Goal: Information Seeking & Learning: Check status

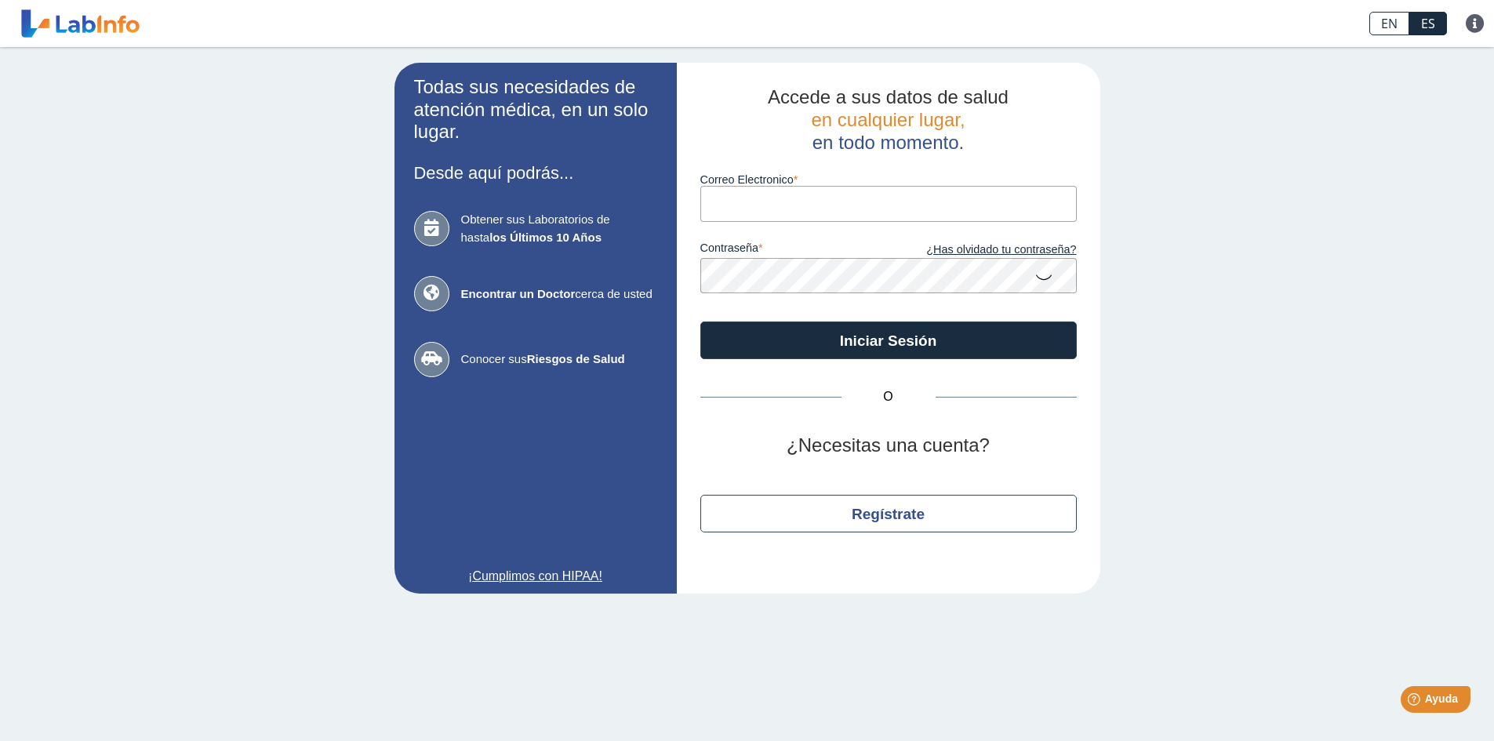
click at [771, 196] on input "Correo Electronico" at bounding box center [888, 203] width 376 height 35
click at [1442, 403] on div "Todas sus necesidades de atención médica, en un solo lugar. Desde aquí podrás..…" at bounding box center [747, 328] width 1494 height 562
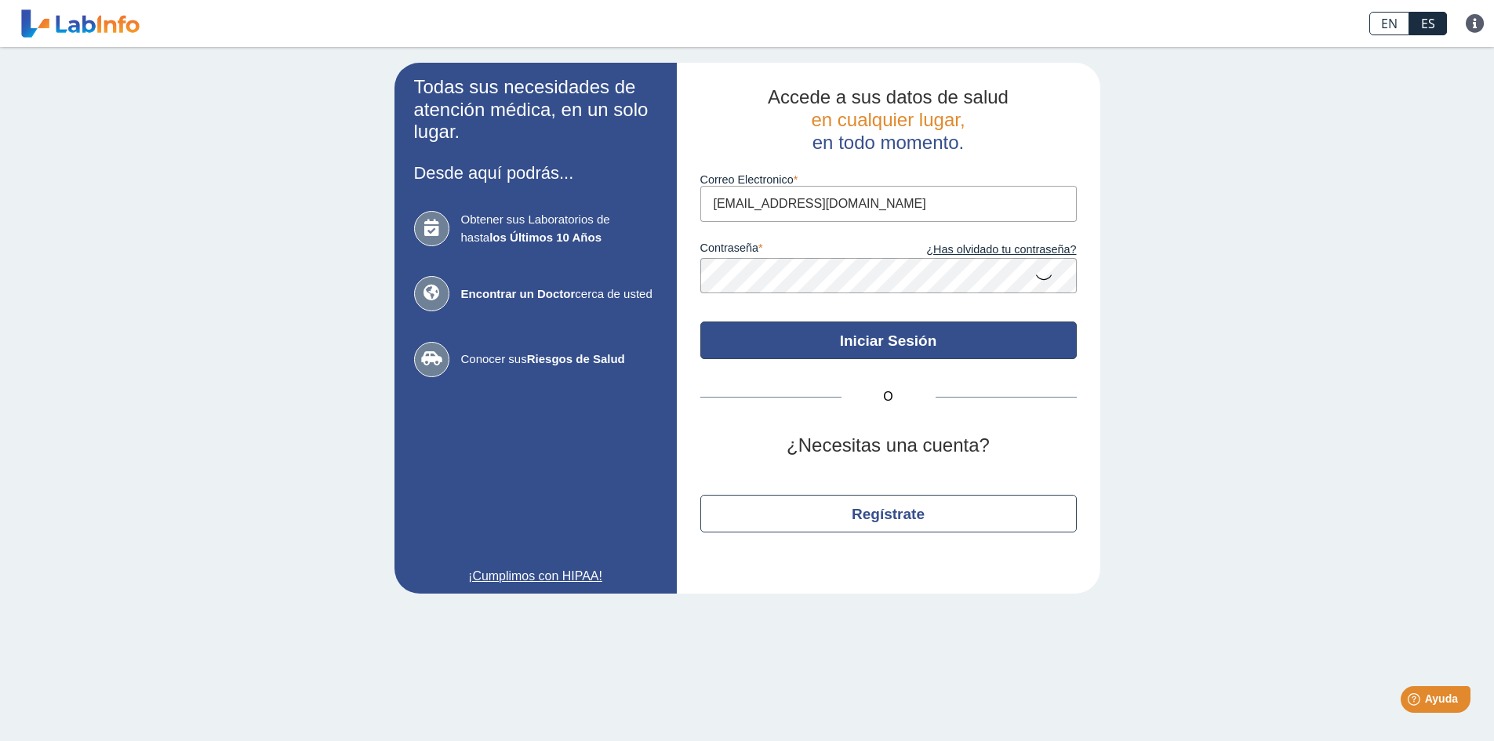
click at [928, 342] on button "Iniciar Sesión" at bounding box center [888, 341] width 376 height 38
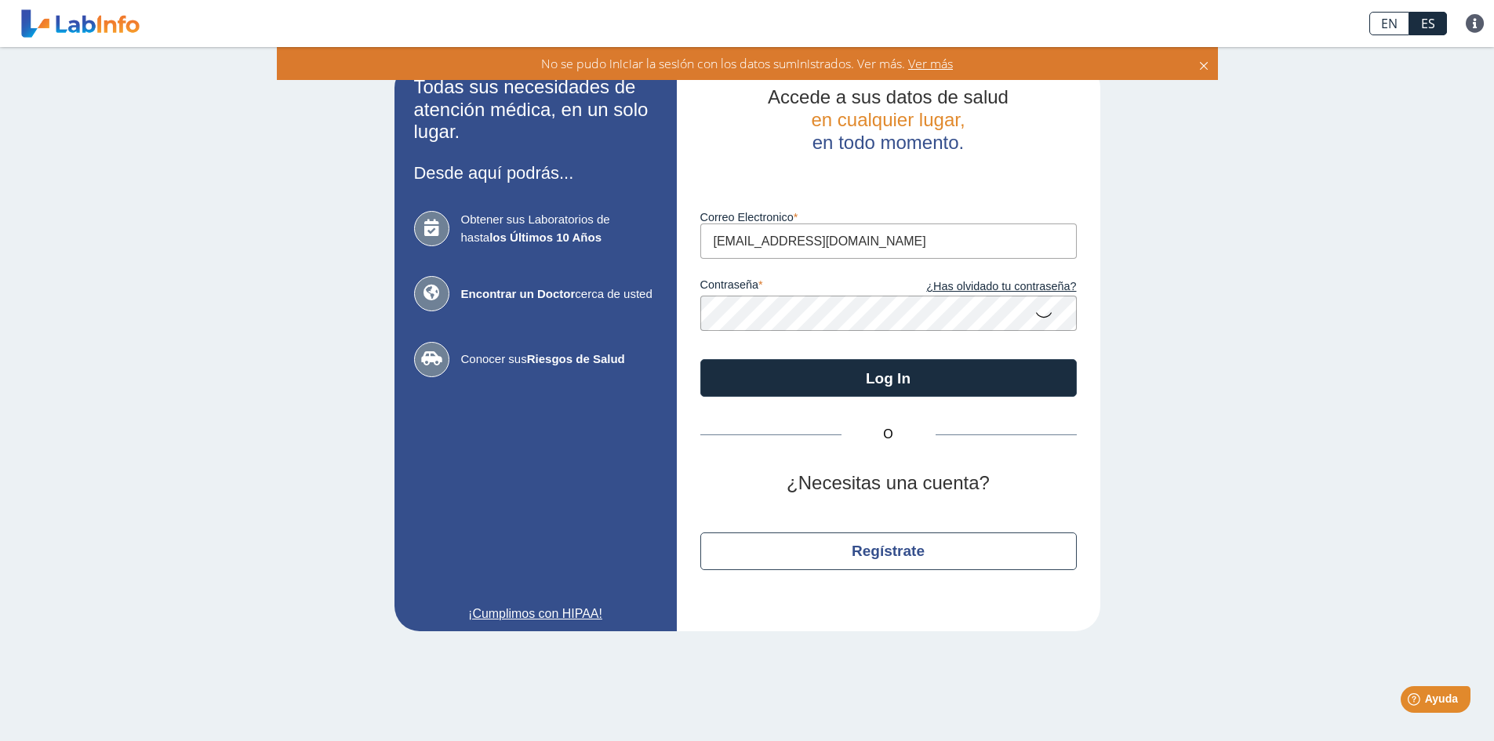
click at [1045, 315] on icon at bounding box center [1043, 314] width 19 height 31
drag, startPoint x: 874, startPoint y: 242, endPoint x: 649, endPoint y: 239, distance: 225.1
click at [649, 239] on app-login "Todas sus necesidades de atención médica, en un solo lugar. Desde aquí podrás..…" at bounding box center [748, 347] width 706 height 569
type input "M"
type input "mera01pr@gmail.com"
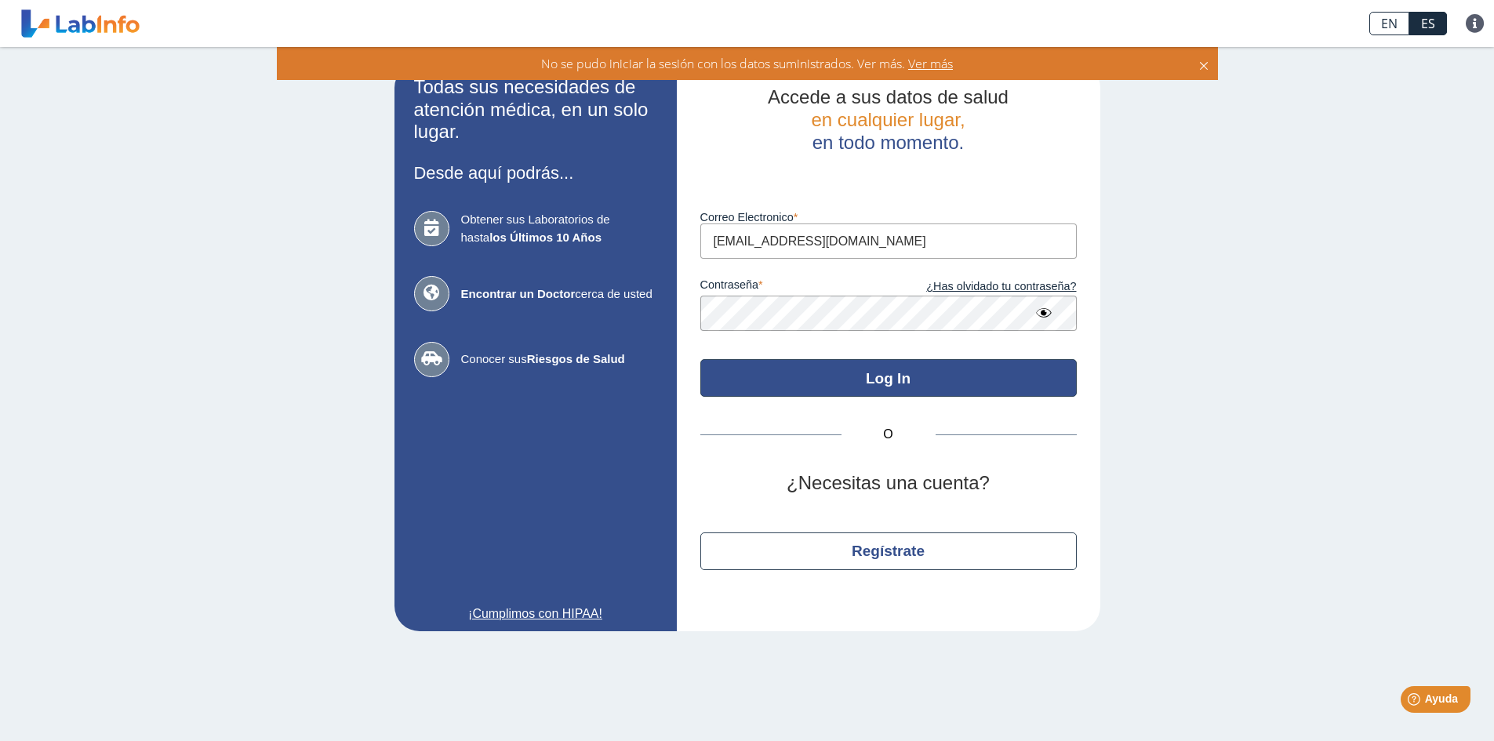
click at [877, 385] on button "Log In" at bounding box center [888, 378] width 376 height 38
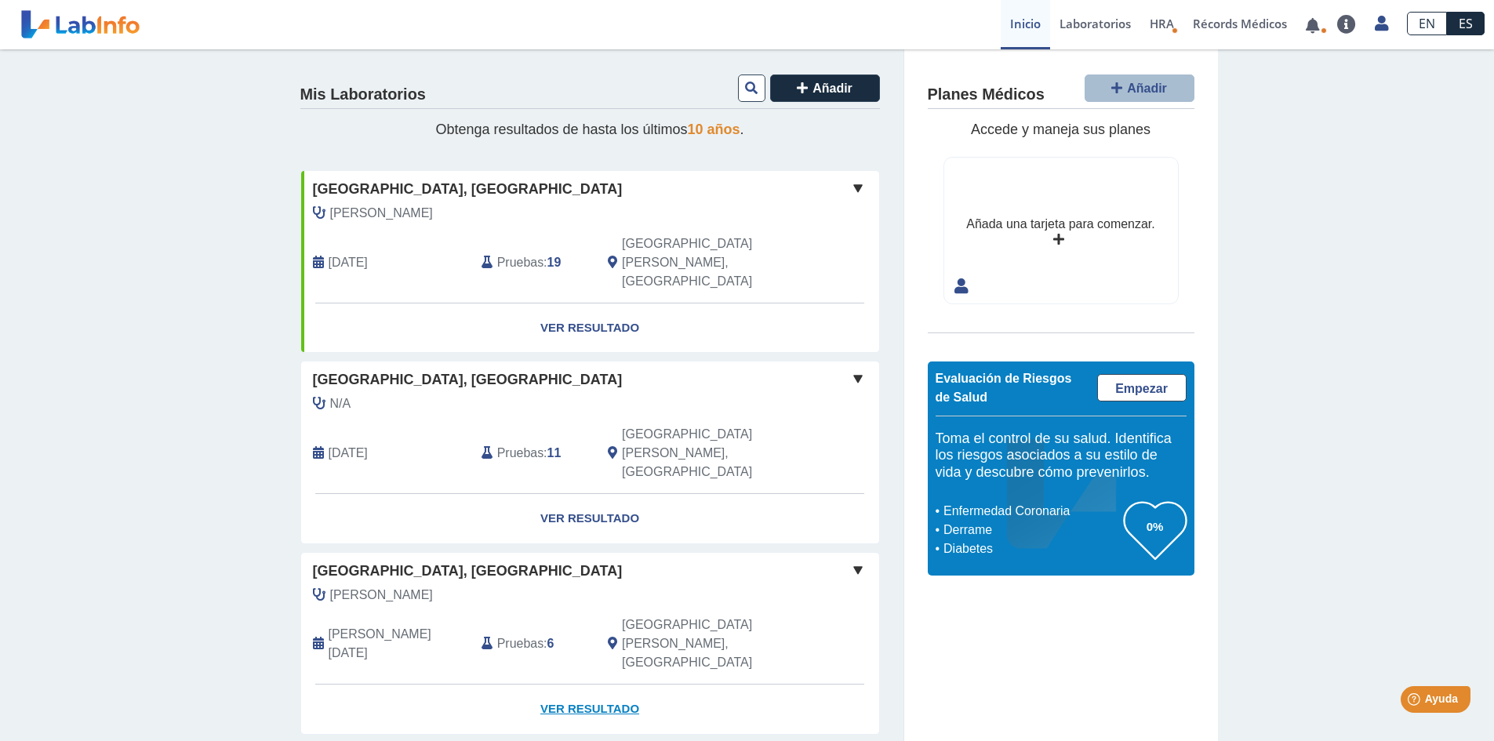
scroll to position [78, 0]
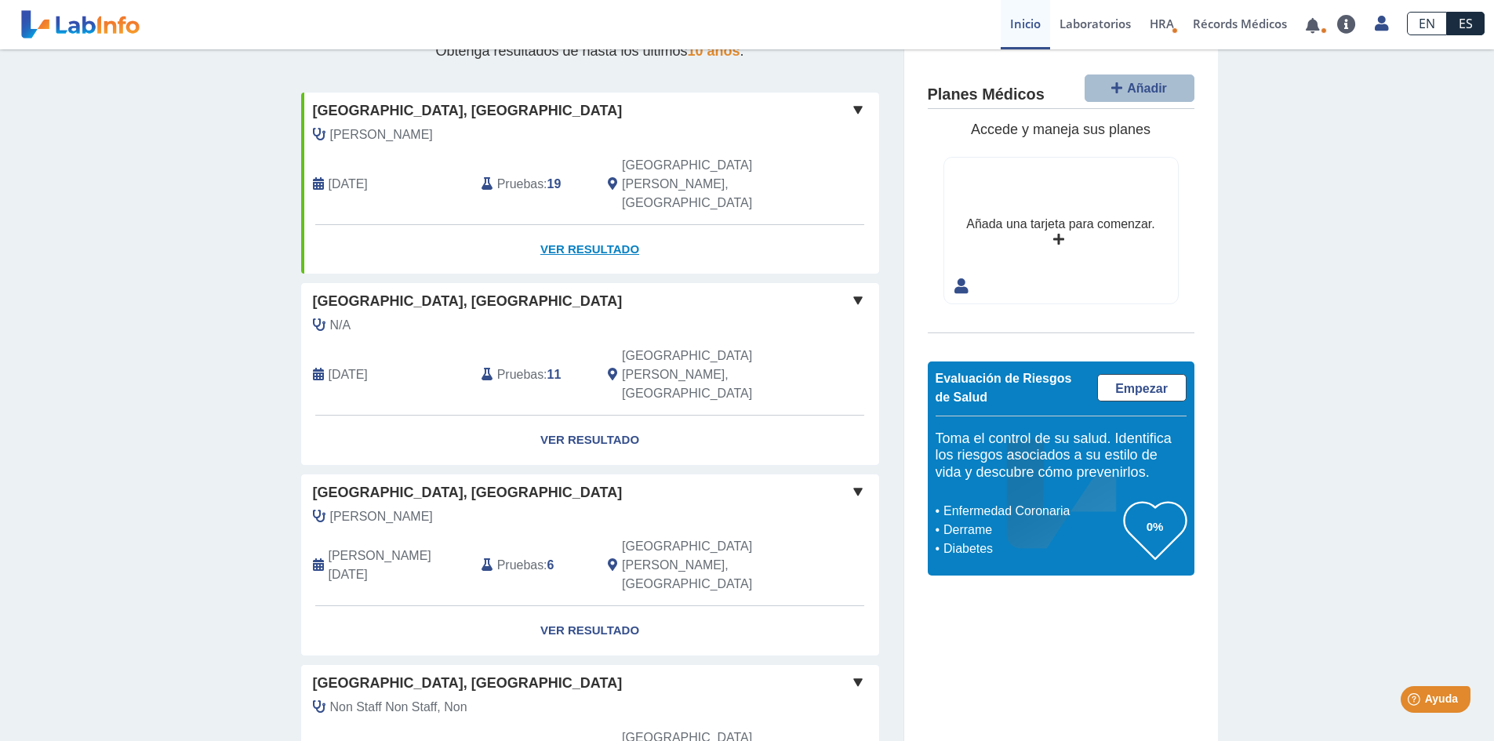
click at [538, 225] on link "Ver Resultado" at bounding box center [590, 249] width 578 height 49
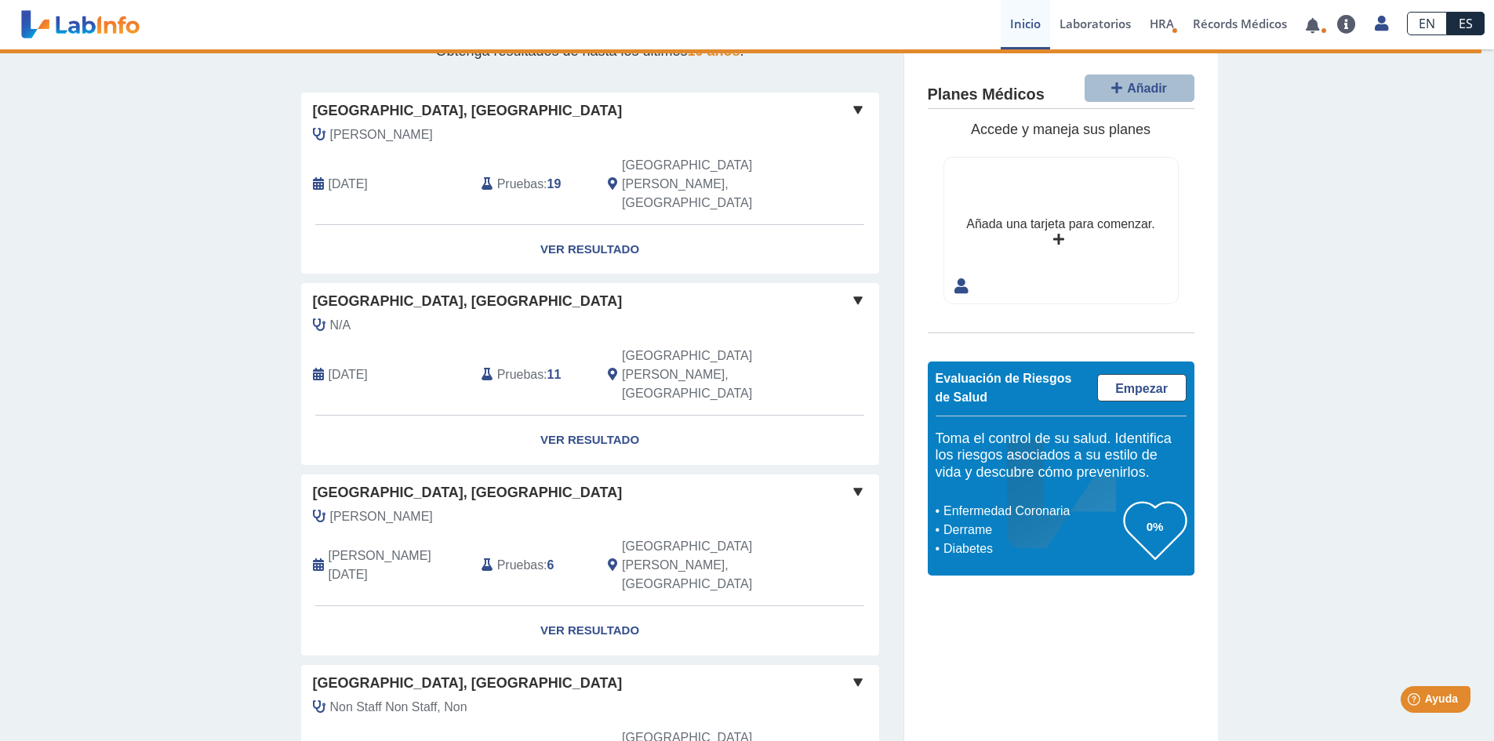
scroll to position [0, 0]
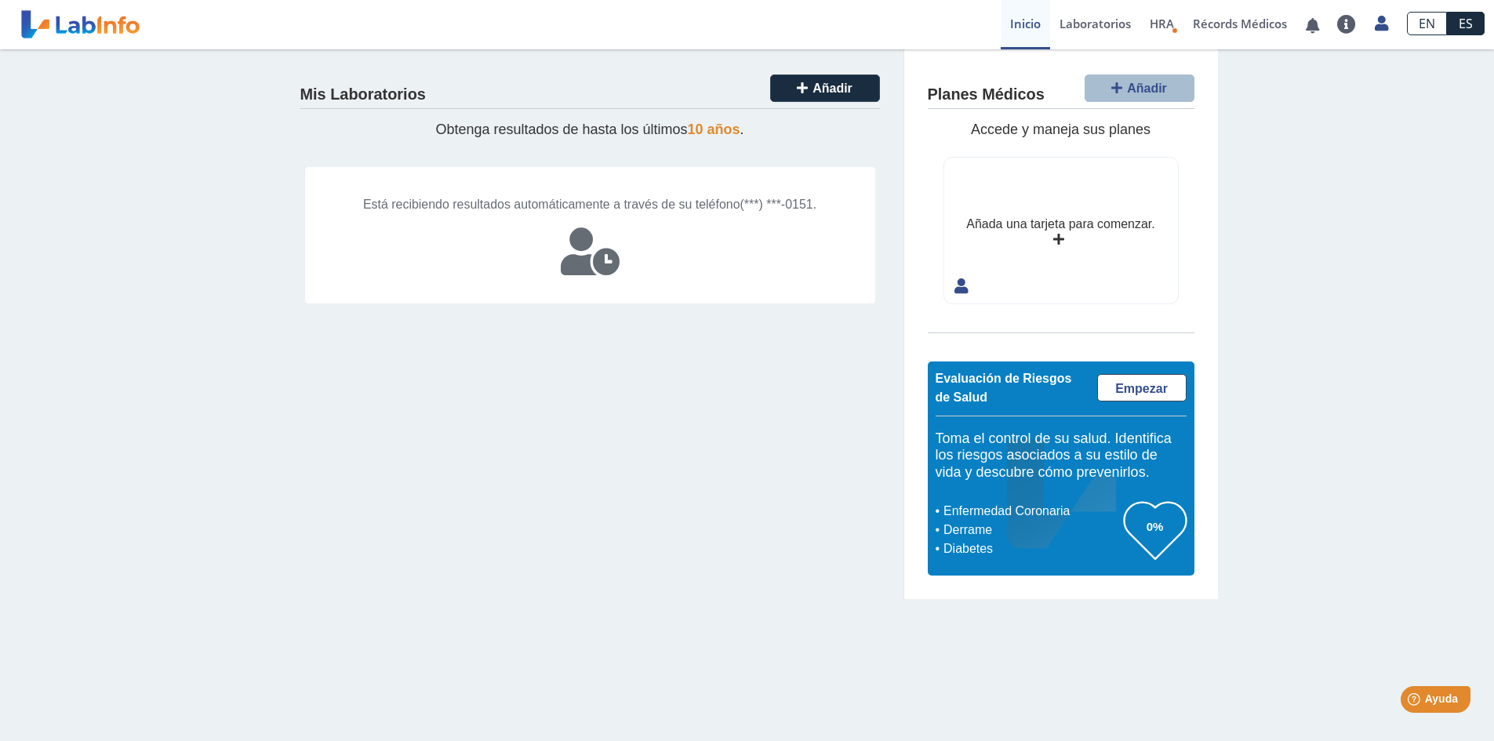
click at [602, 264] on icon at bounding box center [590, 251] width 59 height 47
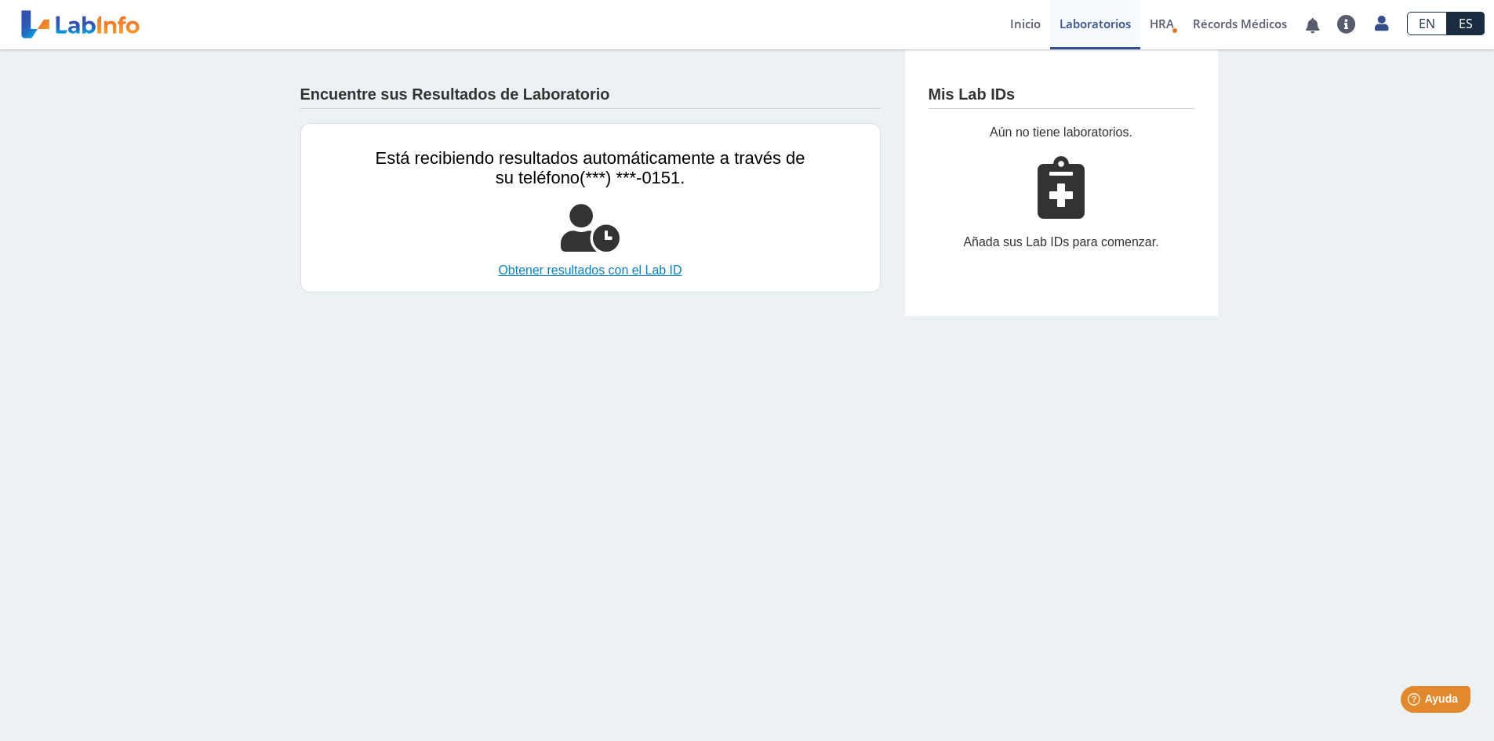
click at [624, 275] on link "Obtener resultados con el Lab ID" at bounding box center [591, 270] width 430 height 19
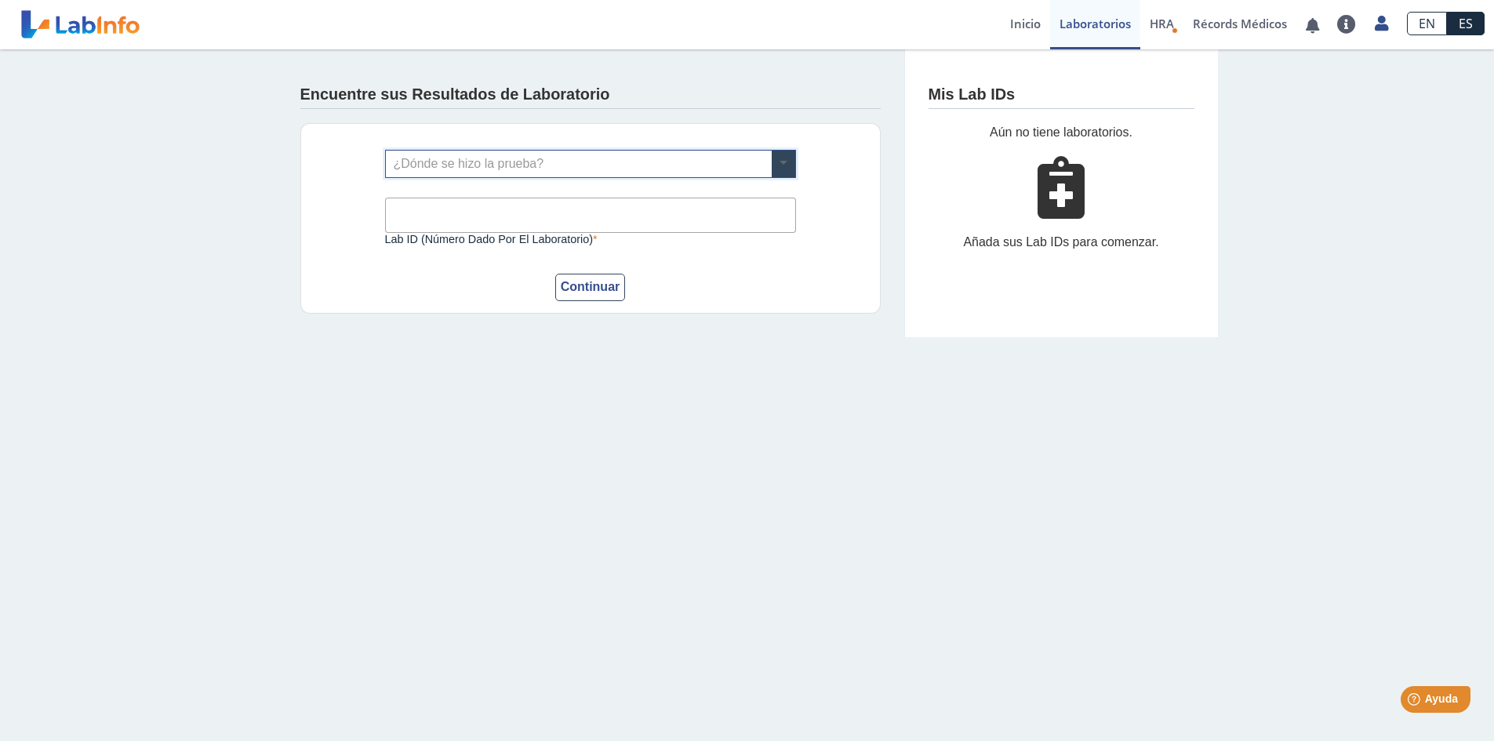
click at [784, 162] on span at bounding box center [784, 164] width 24 height 27
click at [605, 209] on input "Lab ID (número dado por el laboratorio)" at bounding box center [590, 215] width 411 height 35
click at [811, 447] on main "Encuentre sus Resultados de Laboratorio ¿Dónde se hizo la prueba? Lab ID (númer…" at bounding box center [747, 395] width 1494 height 692
click at [1020, 26] on link "Inicio" at bounding box center [1025, 24] width 49 height 49
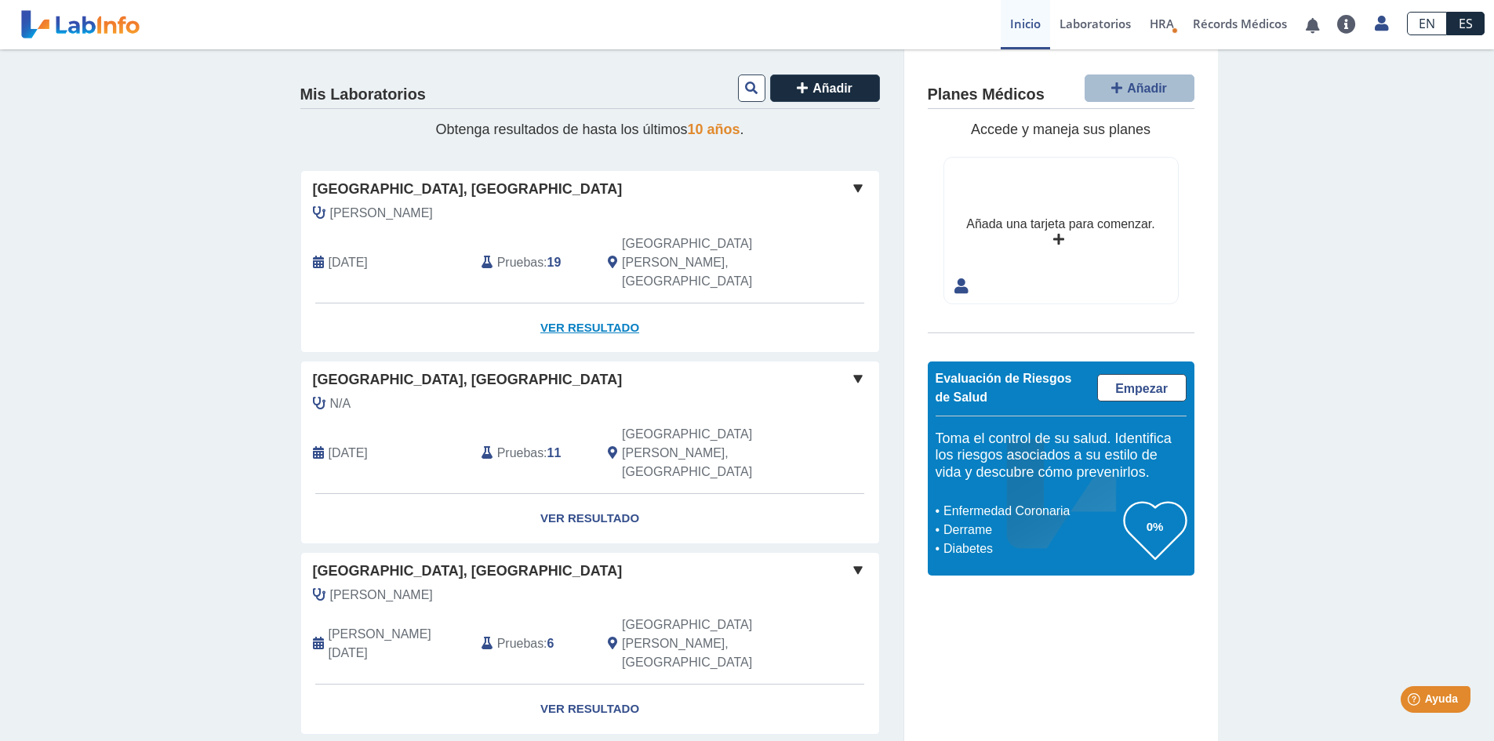
click at [549, 304] on link "Ver Resultado" at bounding box center [590, 328] width 578 height 49
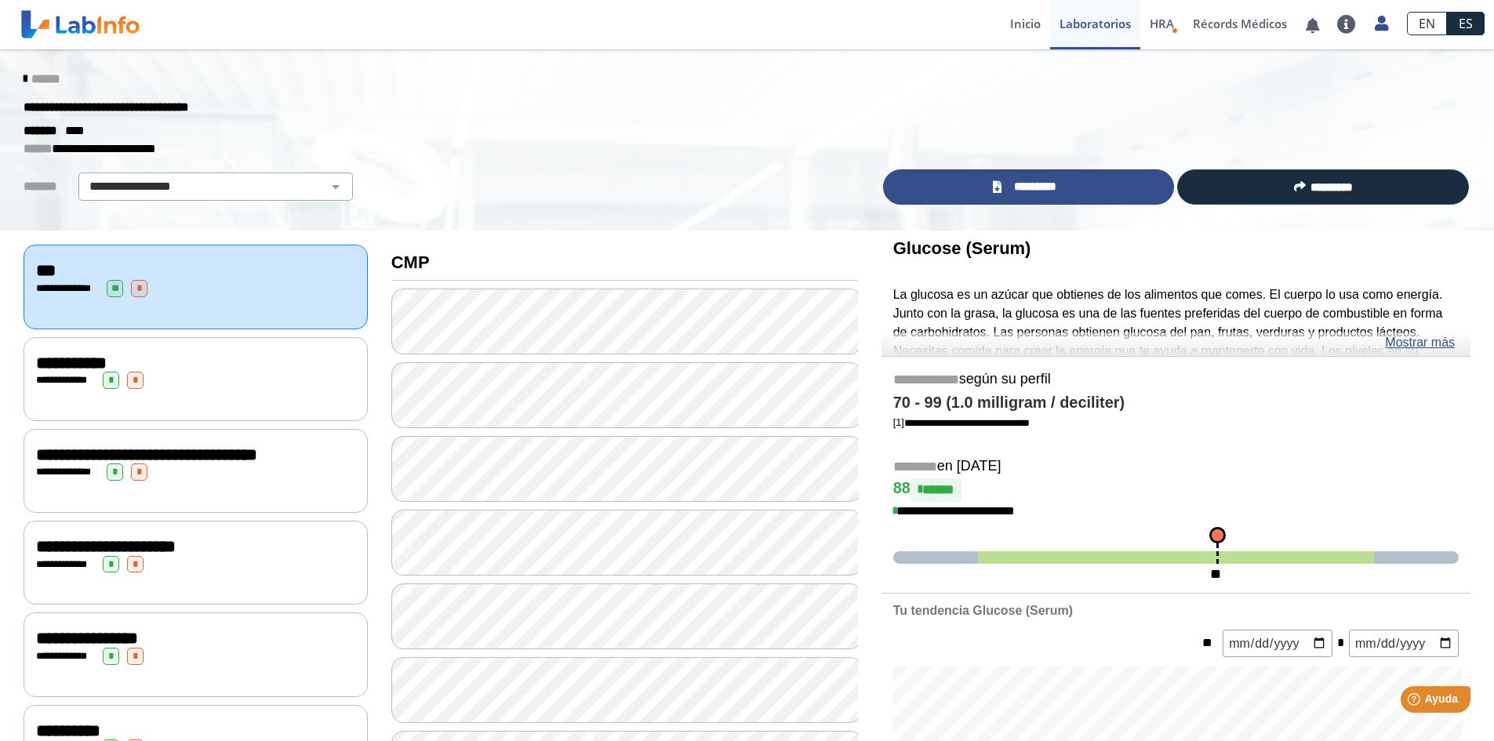
click at [1064, 193] on link "*********" at bounding box center [1029, 186] width 292 height 35
